Goal: Task Accomplishment & Management: Complete application form

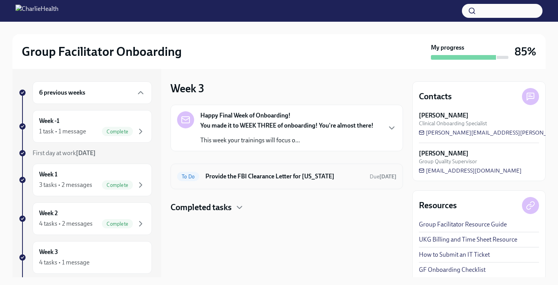
click at [233, 176] on h6 "Provide the FBI Clearance Letter for [US_STATE]" at bounding box center [284, 176] width 158 height 9
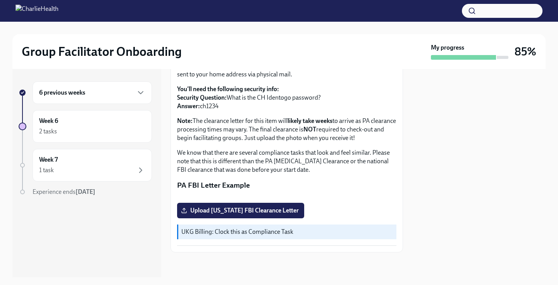
scroll to position [168, 0]
click at [265, 210] on span "Upload [US_STATE] FBI Clearance Letter" at bounding box center [241, 211] width 116 height 8
click at [0, 0] on input "Upload [US_STATE] FBI Clearance Letter" at bounding box center [0, 0] width 0 height 0
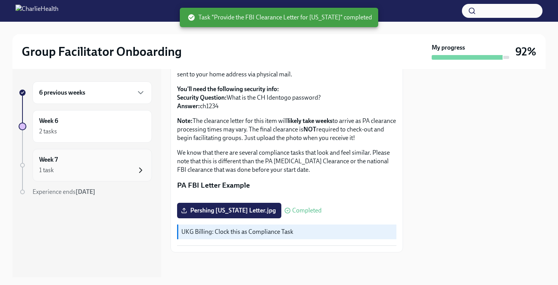
click at [136, 170] on icon "button" at bounding box center [140, 169] width 9 height 9
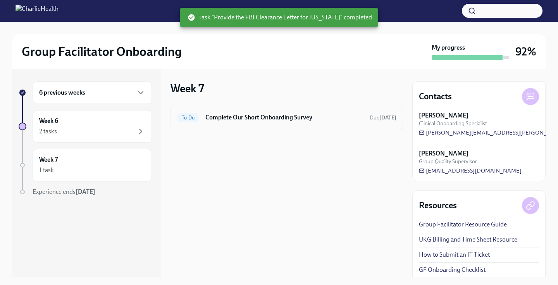
click at [233, 117] on h6 "Complete Our Short Onboarding Survey" at bounding box center [284, 117] width 158 height 9
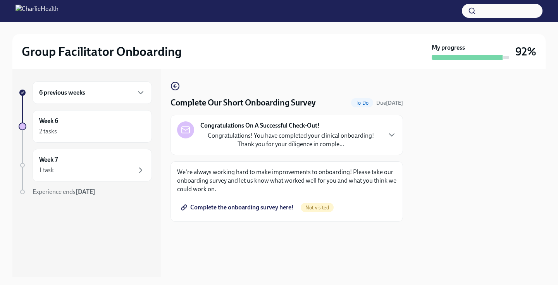
click at [245, 210] on span "Complete the onboarding survey here!" at bounding box center [238, 207] width 111 height 8
